Goal: Information Seeking & Learning: Learn about a topic

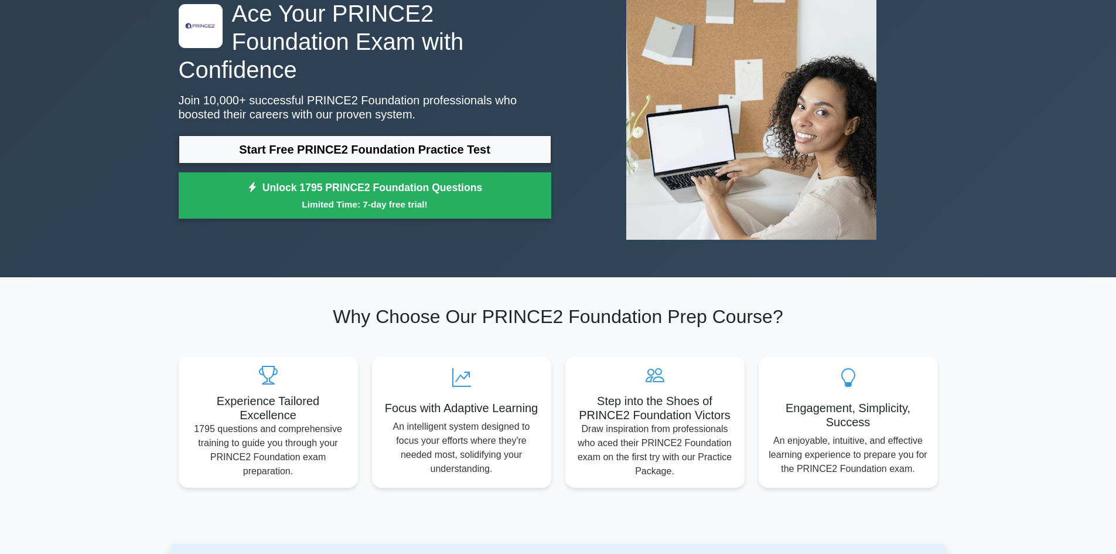
scroll to position [98, 0]
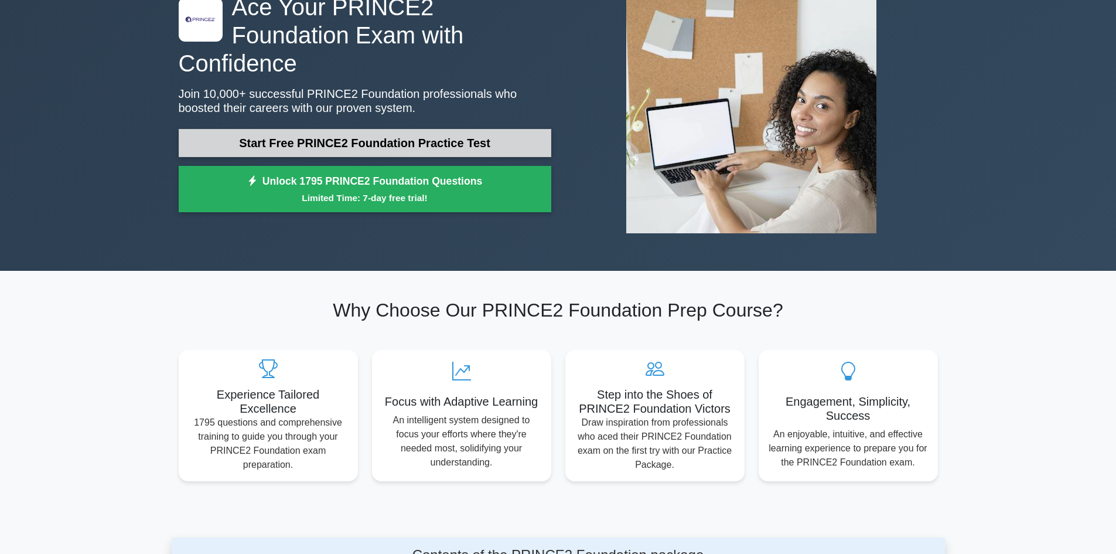
click at [399, 129] on link "Start Free PRINCE2 Foundation Practice Test" at bounding box center [365, 143] width 373 height 28
